Goal: Task Accomplishment & Management: Complete application form

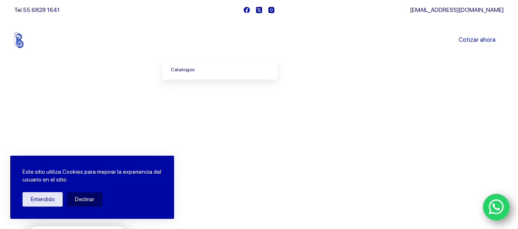
click at [192, 68] on link "Catalogos" at bounding box center [220, 70] width 115 height 19
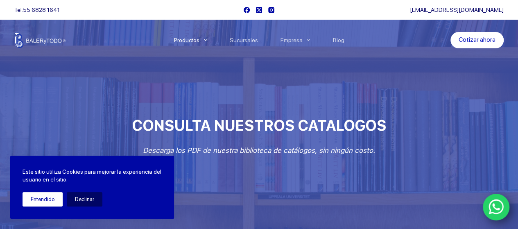
click at [43, 202] on button "Entendido" at bounding box center [43, 199] width 40 height 14
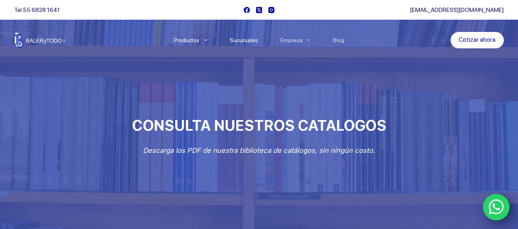
click at [243, 40] on link "Sucursales" at bounding box center [243, 40] width 51 height 0
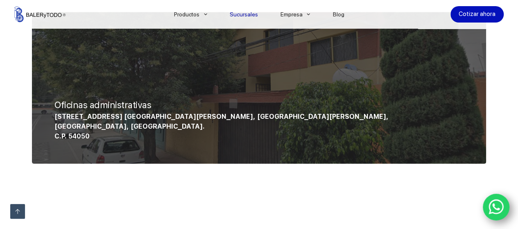
scroll to position [956, 0]
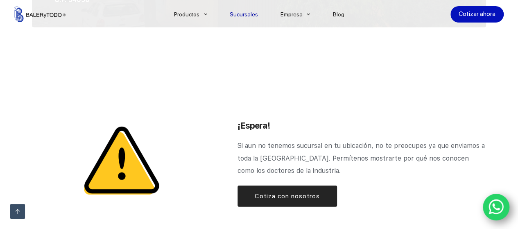
click at [286, 191] on span "Cotiza con nosotros" at bounding box center [287, 196] width 65 height 10
click at [295, 191] on span "Cotiza con nosotros" at bounding box center [287, 196] width 65 height 10
click at [287, 191] on span "Cotiza con nosotros" at bounding box center [287, 196] width 65 height 10
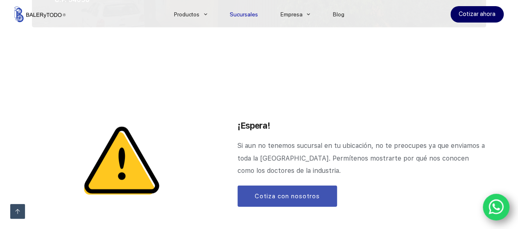
click at [486, 15] on link "Cotizar ahora" at bounding box center [477, 14] width 53 height 16
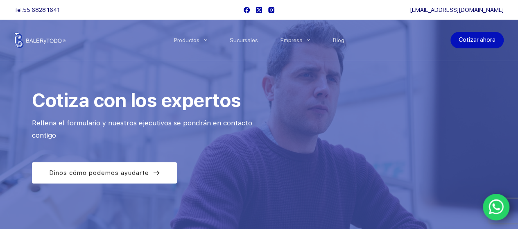
click at [481, 39] on link "Cotizar ahora" at bounding box center [477, 40] width 53 height 16
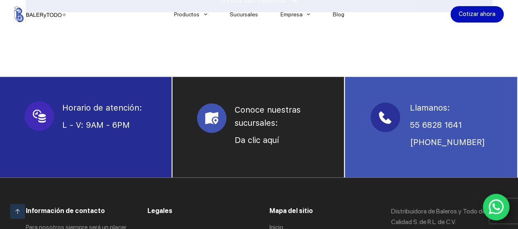
scroll to position [683, 0]
